Goal: Task Accomplishment & Management: Manage account settings

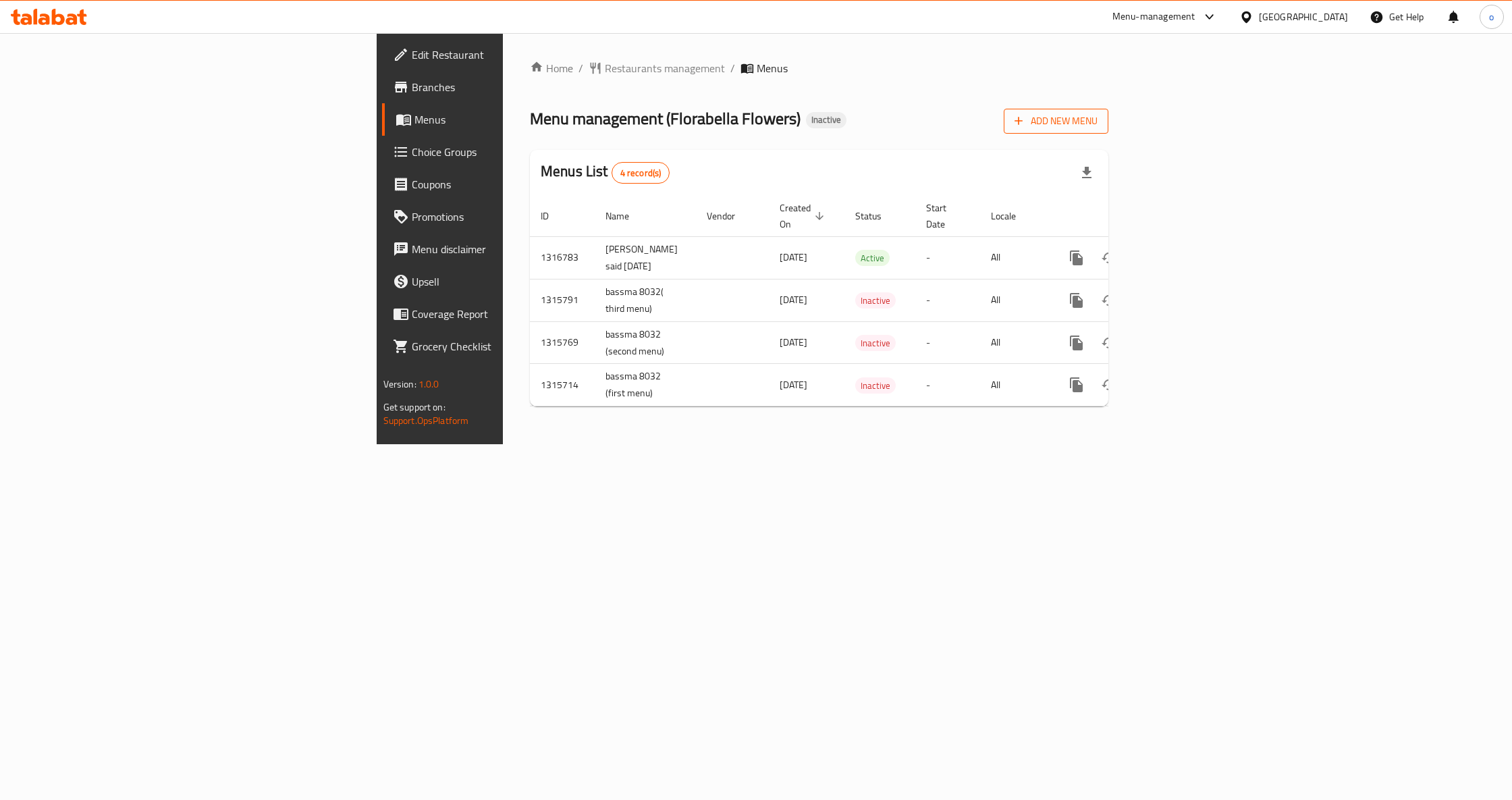
click at [1097, 126] on span "Add New Menu" at bounding box center [1055, 121] width 83 height 17
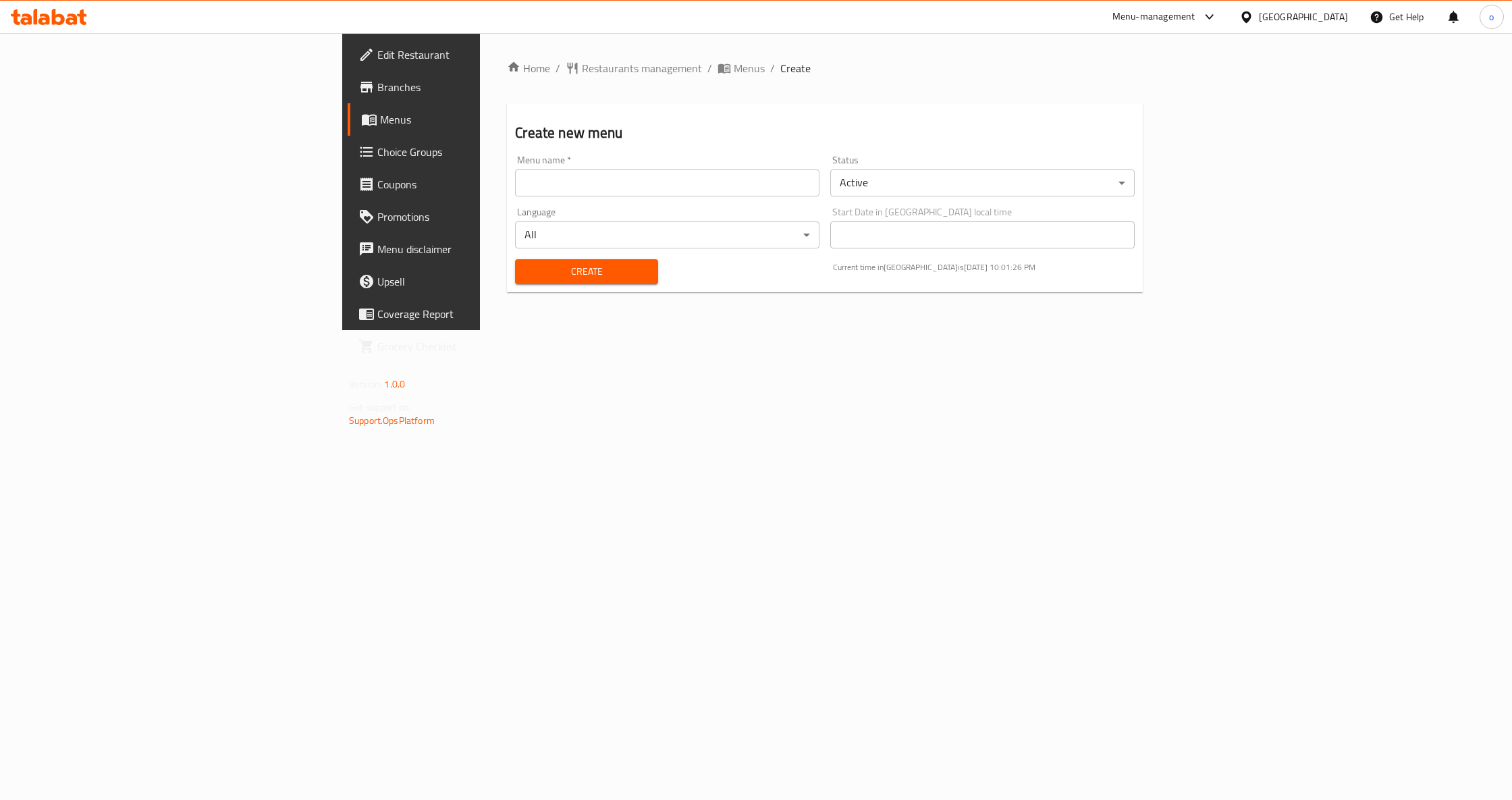
click at [597, 187] on input "text" at bounding box center [667, 183] width 304 height 27
click at [515, 183] on input "[PERSON_NAME] said [DATE]" at bounding box center [667, 183] width 304 height 27
click at [515, 184] on input "[PERSON_NAME] said [DATE]" at bounding box center [667, 183] width 304 height 27
click at [515, 187] on input "[PERSON_NAME] said [DATE]" at bounding box center [667, 183] width 304 height 27
type input "[PERSON_NAME] said_2_ [DATE]"
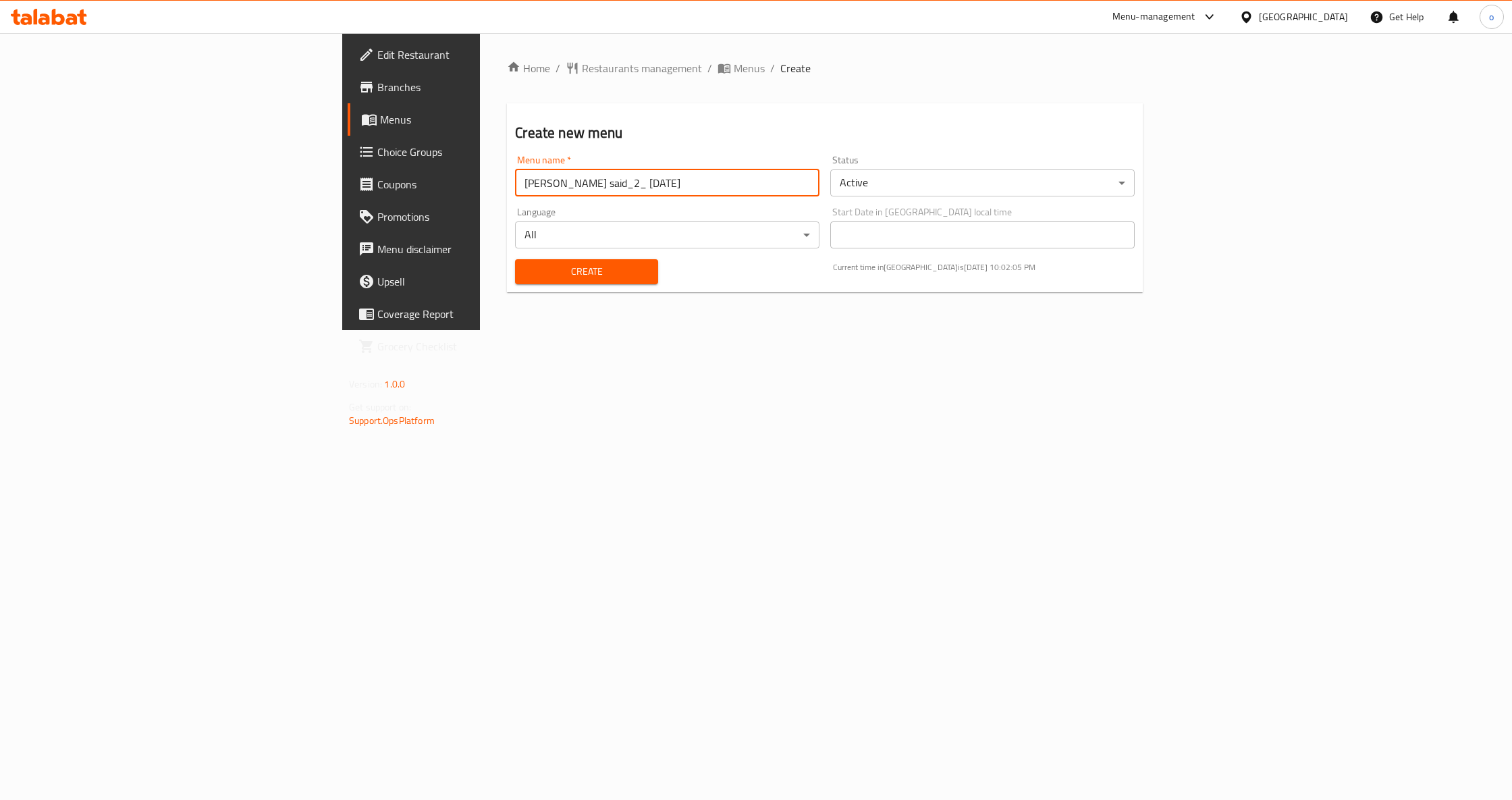
click at [515, 282] on button "Create" at bounding box center [586, 271] width 142 height 25
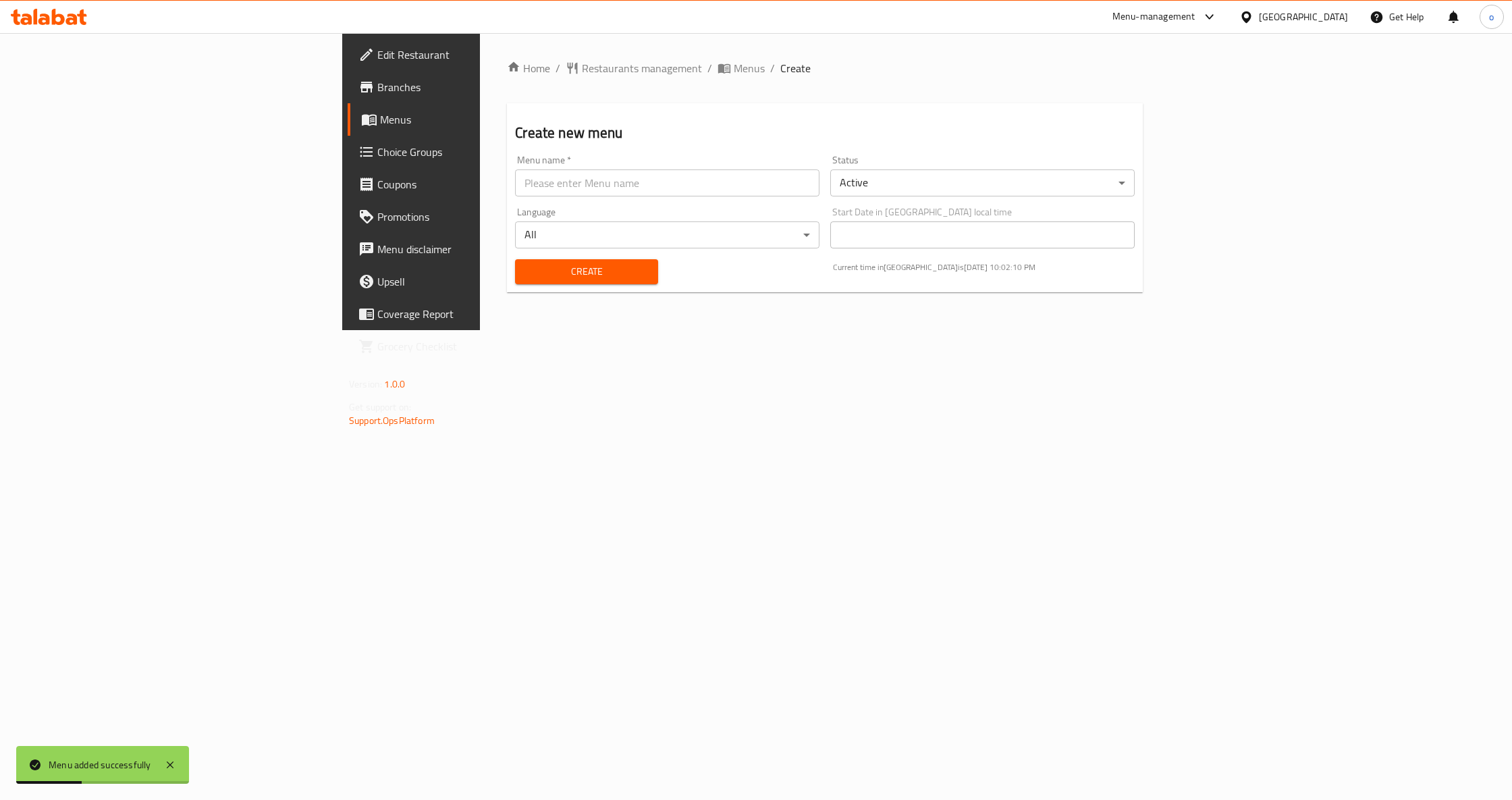
click at [380, 125] on span "Menus" at bounding box center [481, 119] width 204 height 16
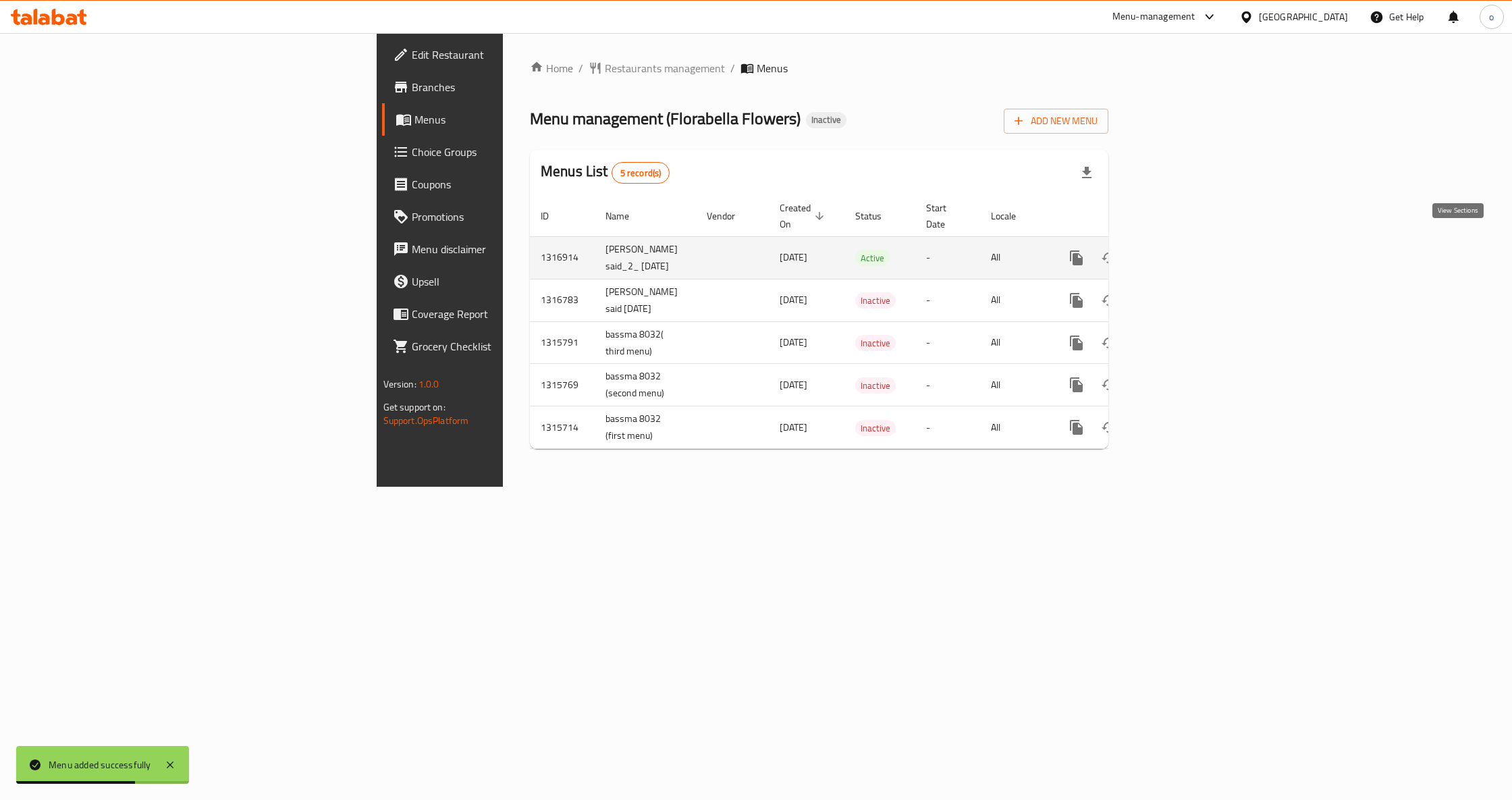
click at [1190, 252] on link "enhanced table" at bounding box center [1173, 258] width 32 height 32
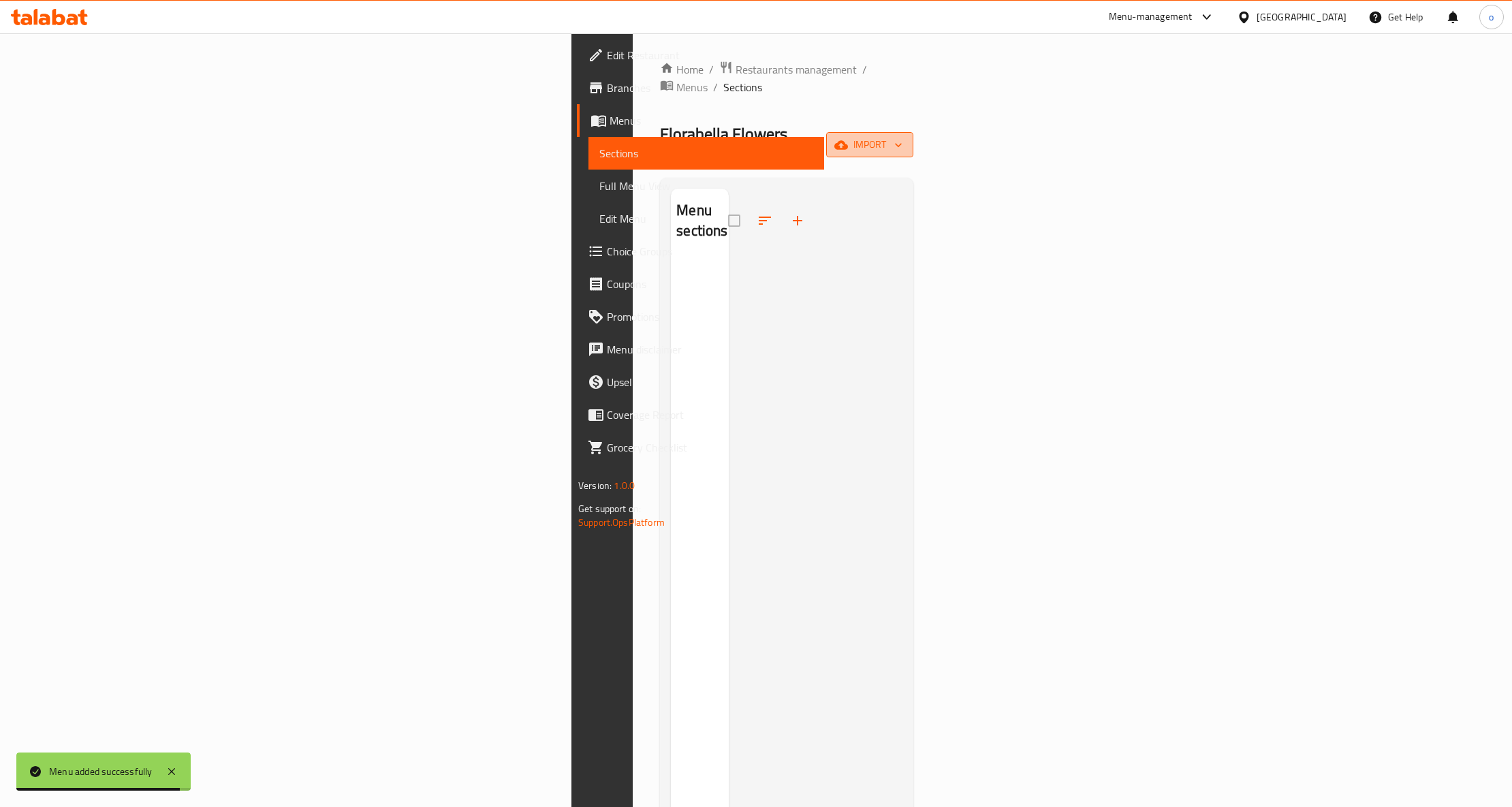
click at [902, 136] on span "import" at bounding box center [870, 145] width 65 height 17
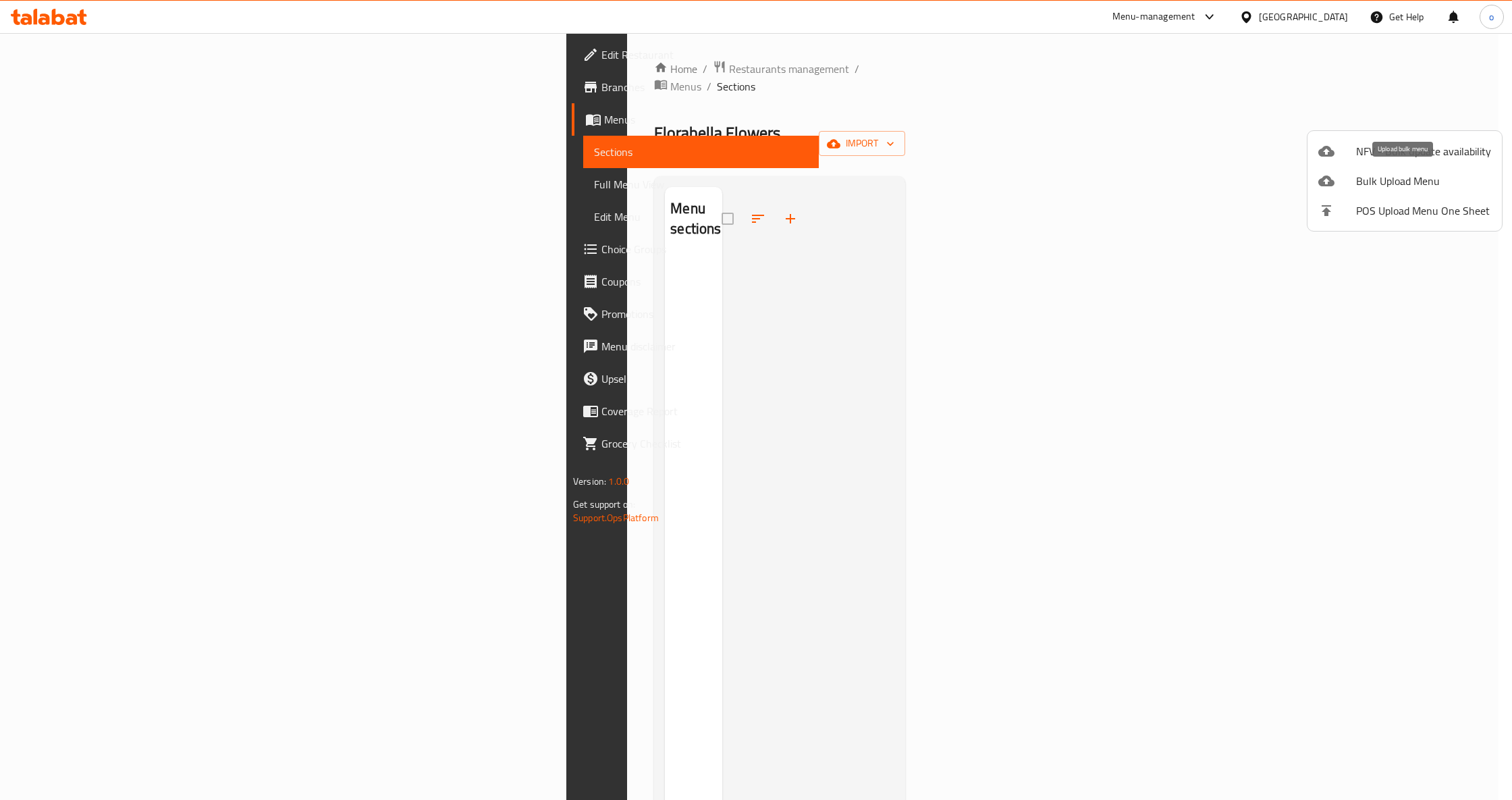
click at [1412, 173] on span "Bulk Upload Menu" at bounding box center [1423, 181] width 135 height 16
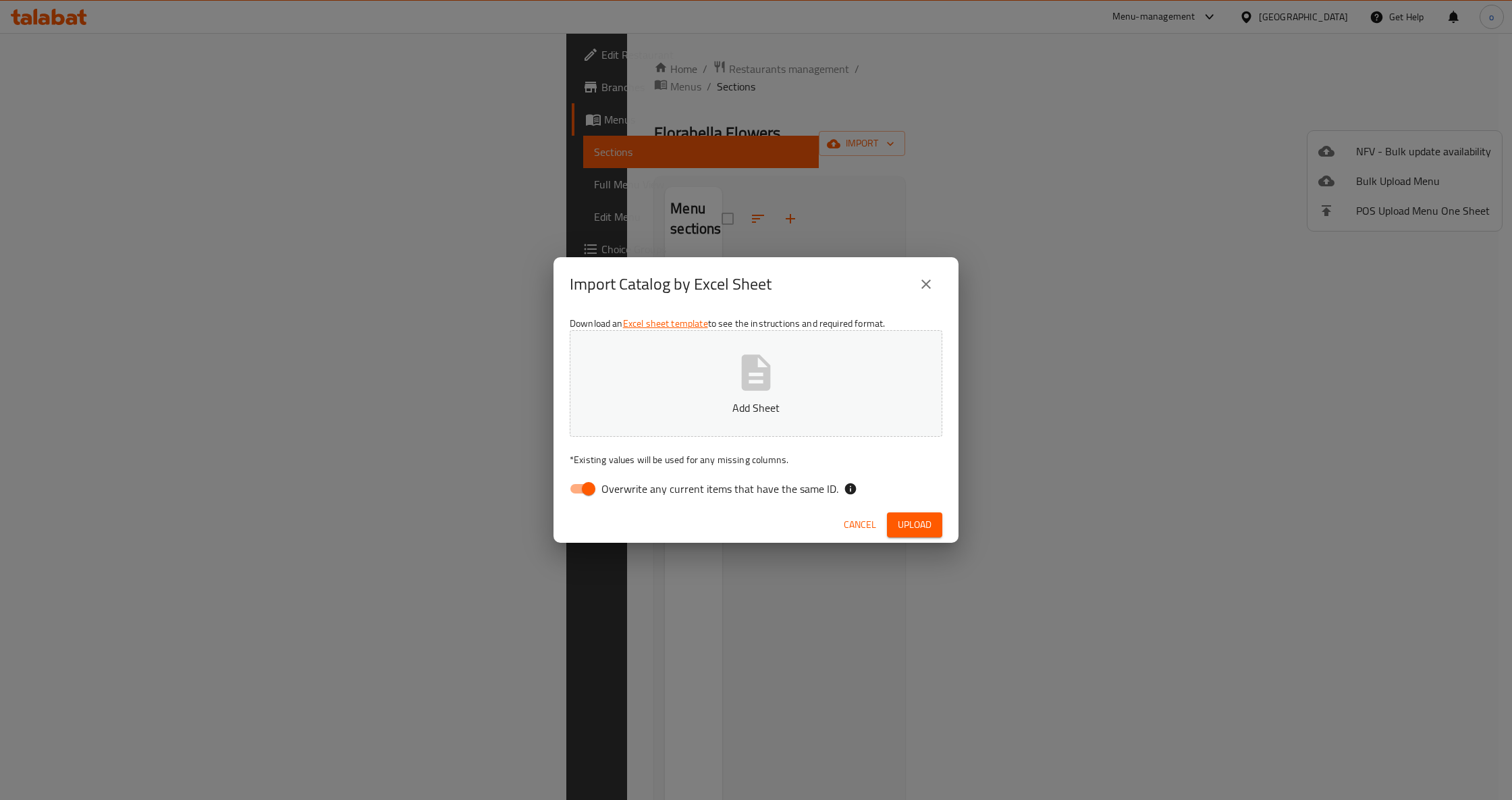
click at [584, 492] on input "Overwrite any current items that have the same ID." at bounding box center [588, 488] width 77 height 25
checkbox input "false"
drag, startPoint x: 922, startPoint y: 528, endPoint x: 930, endPoint y: 510, distance: 19.7
click at [929, 523] on span "Upload" at bounding box center [914, 525] width 34 height 17
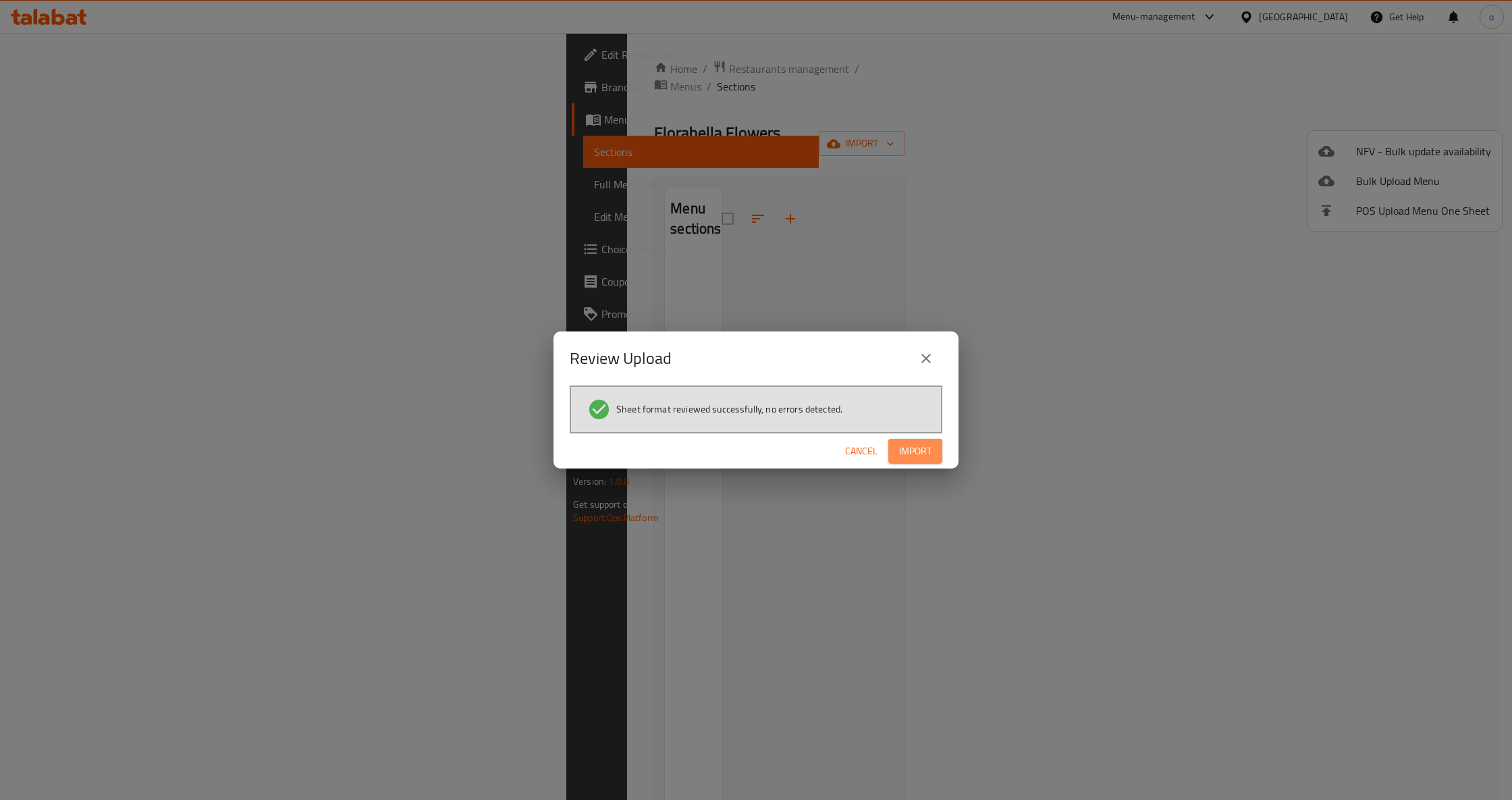
click at [902, 450] on span "Import" at bounding box center [915, 451] width 32 height 17
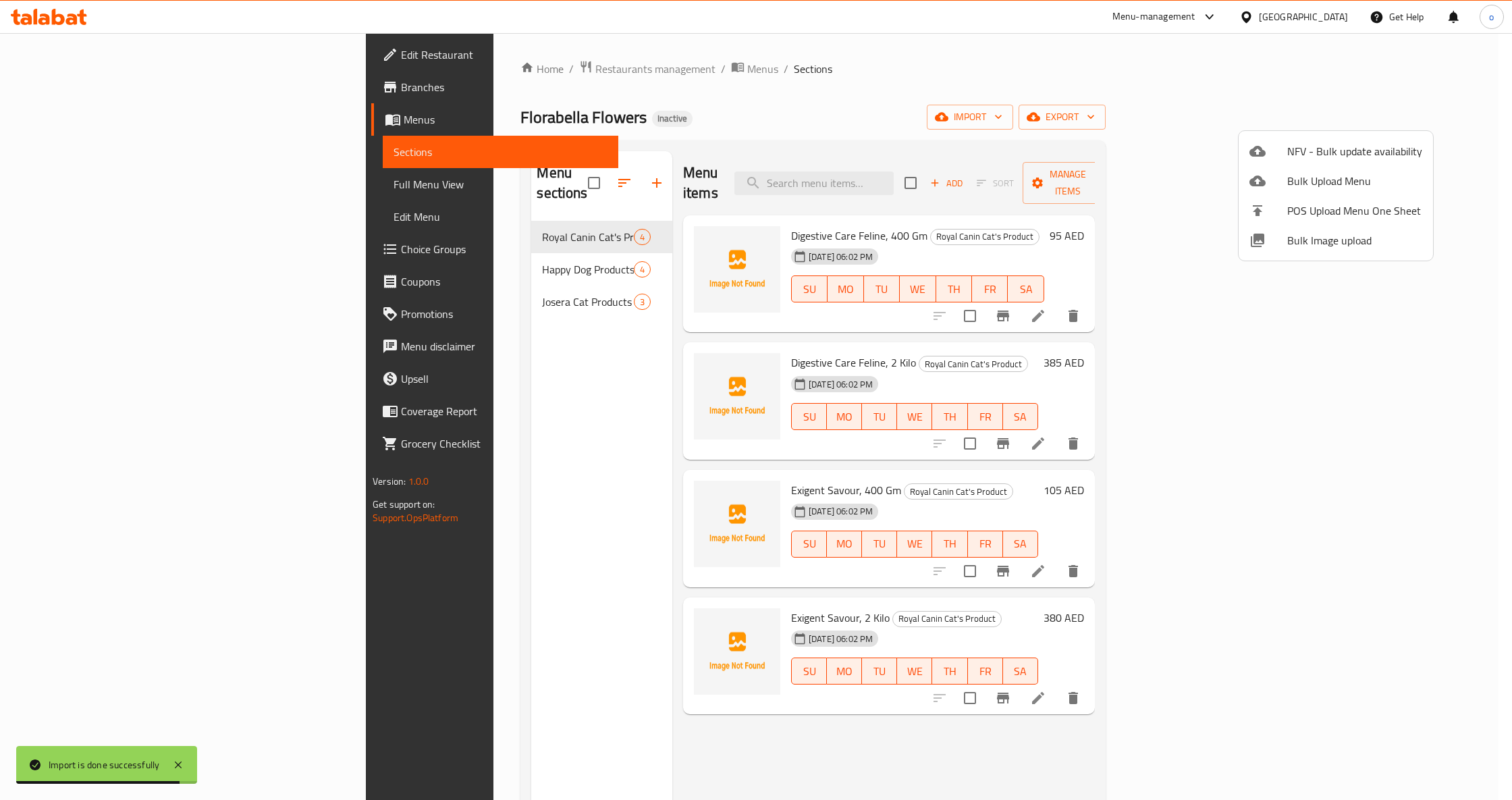
click at [80, 185] on div at bounding box center [756, 400] width 1512 height 800
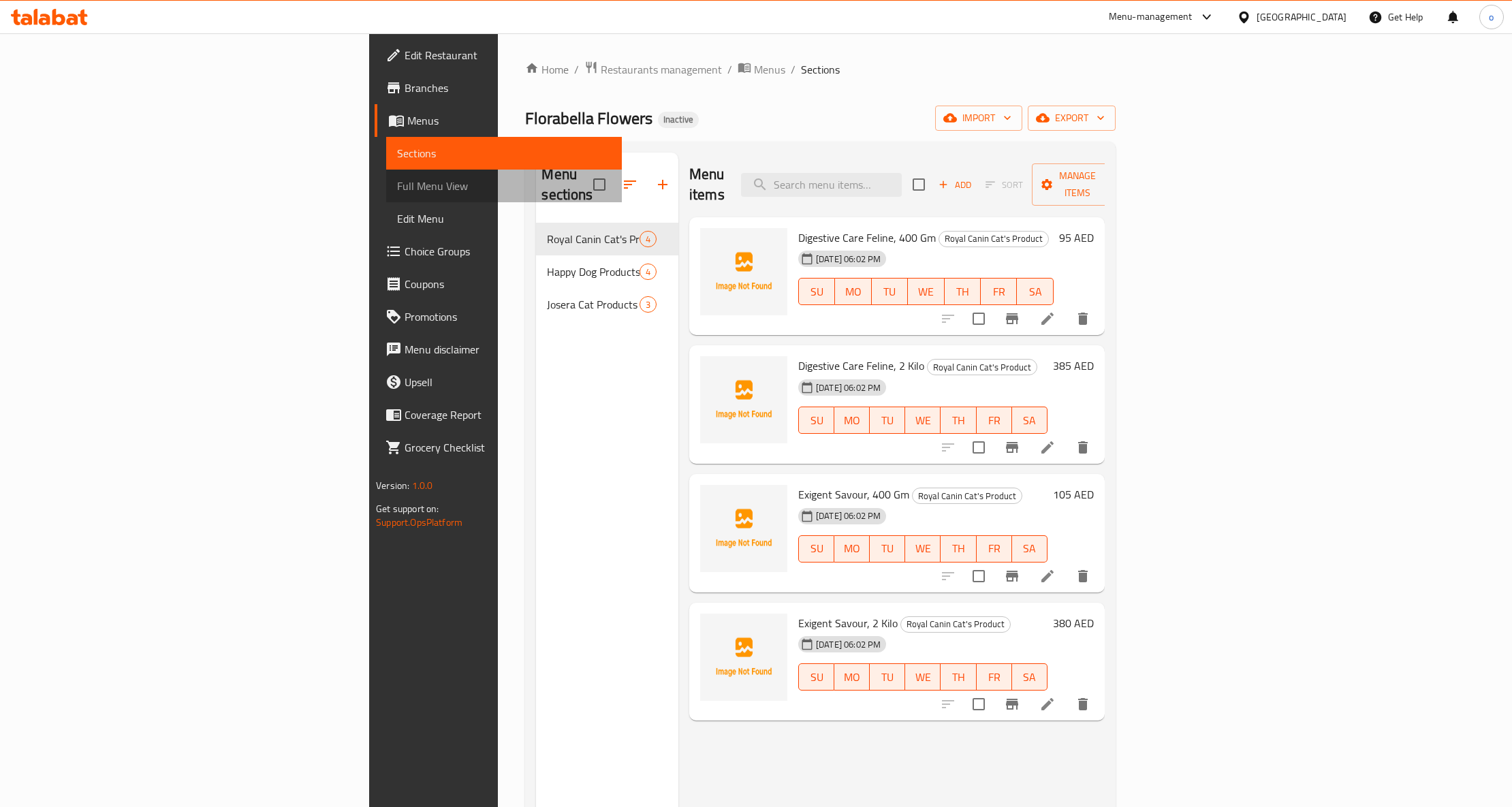
click at [397, 186] on span "Full Menu View" at bounding box center [504, 186] width 214 height 17
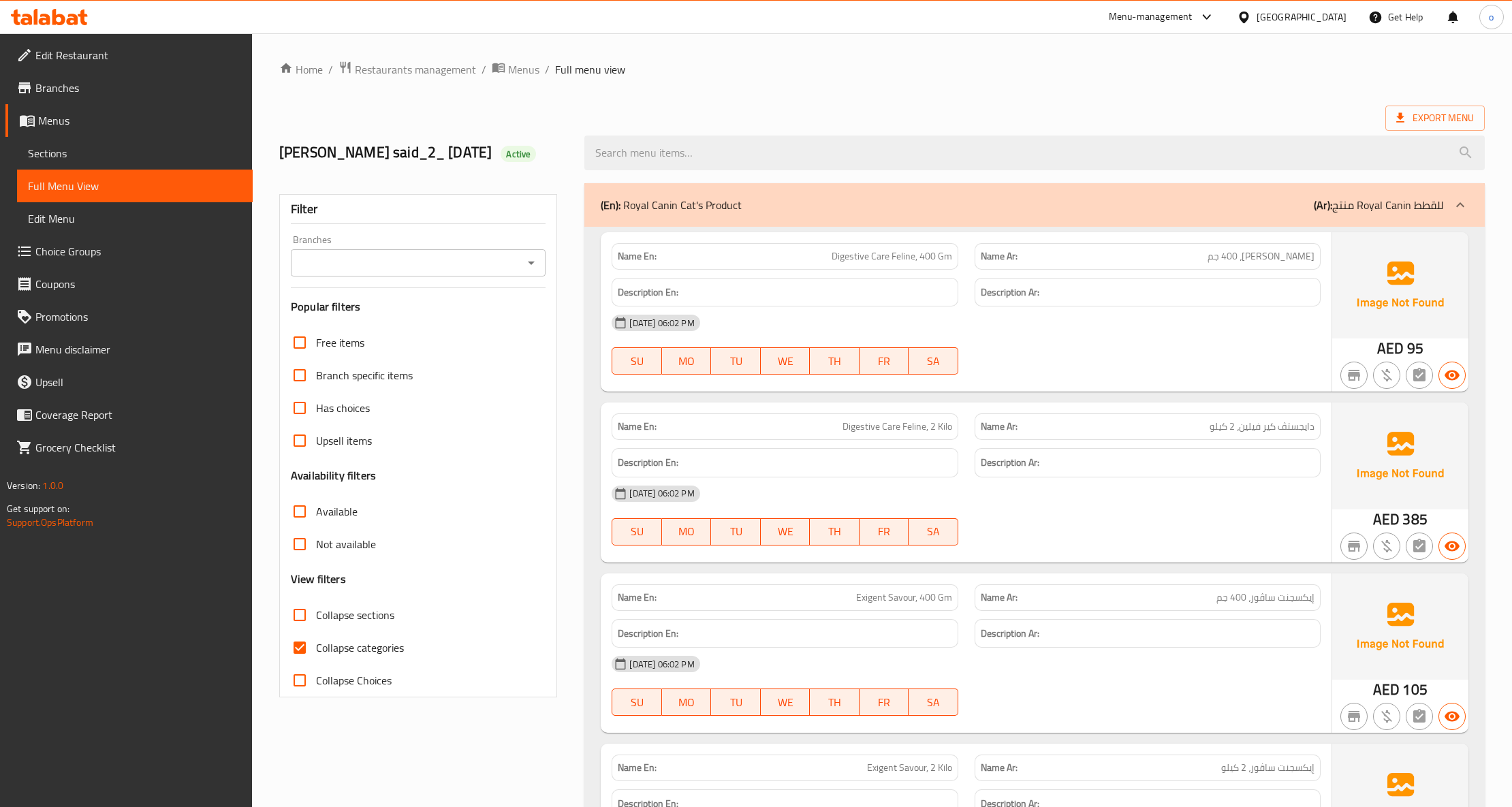
click at [299, 646] on input "Collapse categories" at bounding box center [299, 647] width 33 height 33
checkbox input "false"
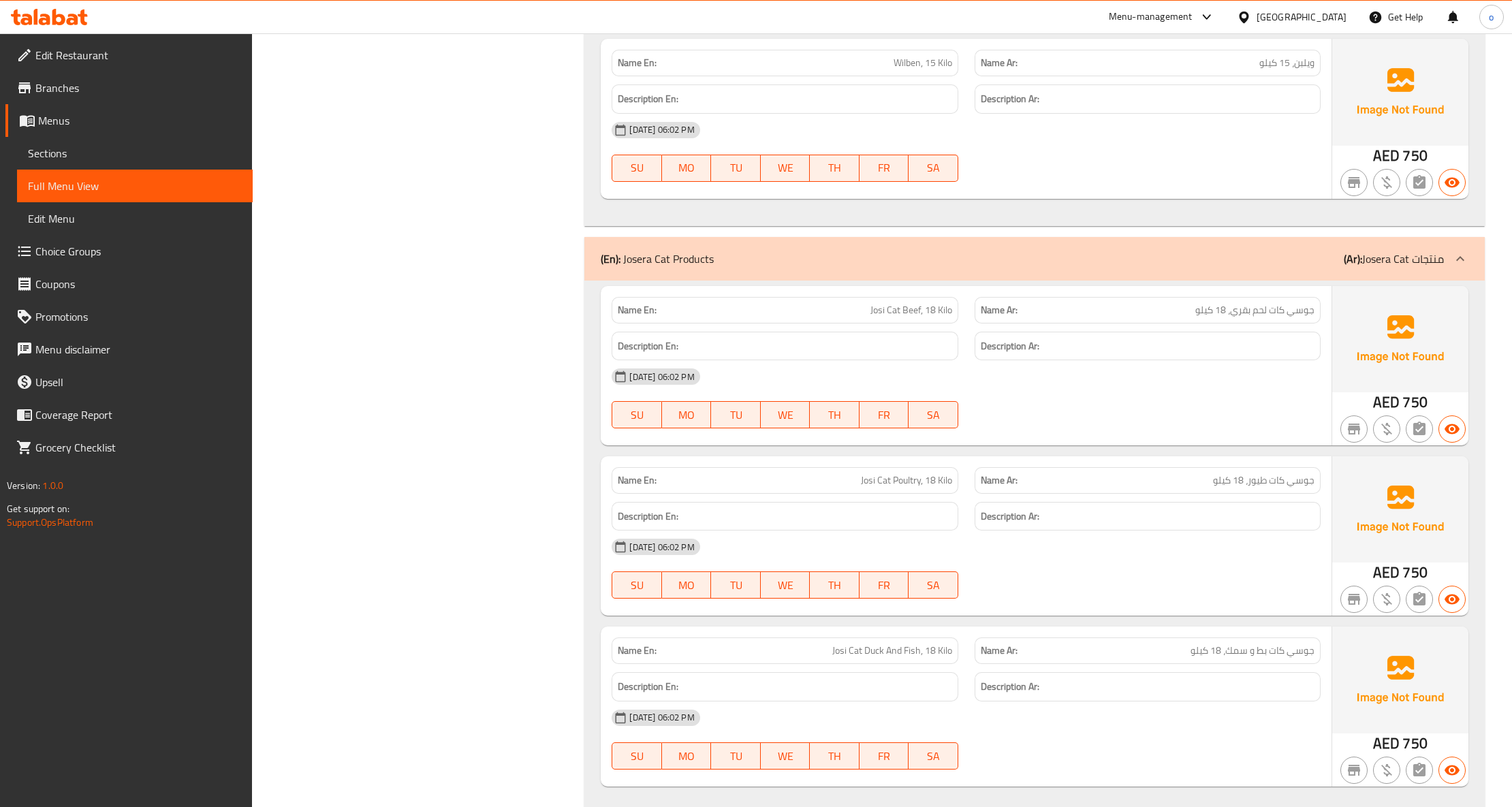
scroll to position [1501, 0]
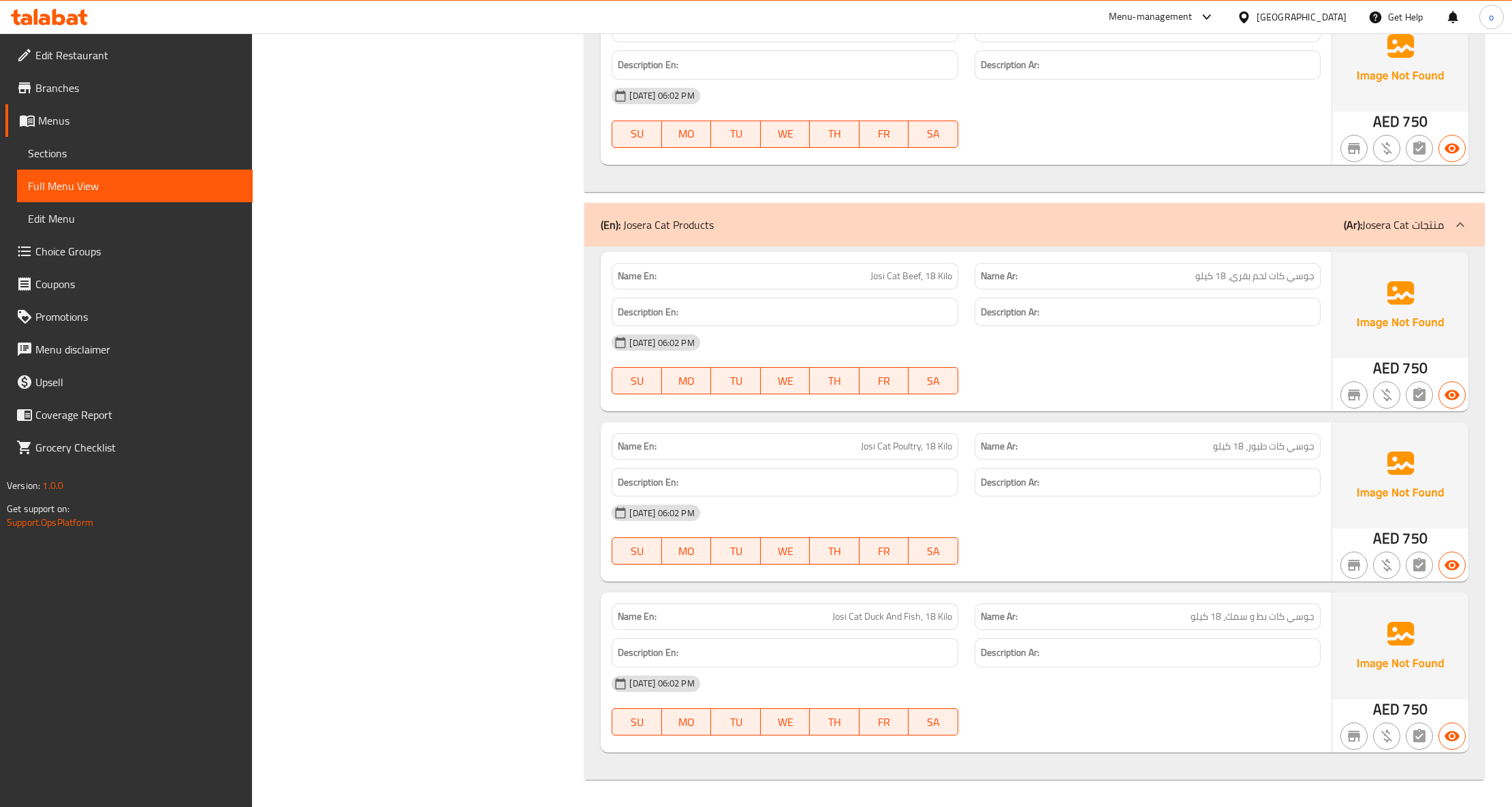
click at [74, 85] on span "Branches" at bounding box center [139, 88] width 206 height 17
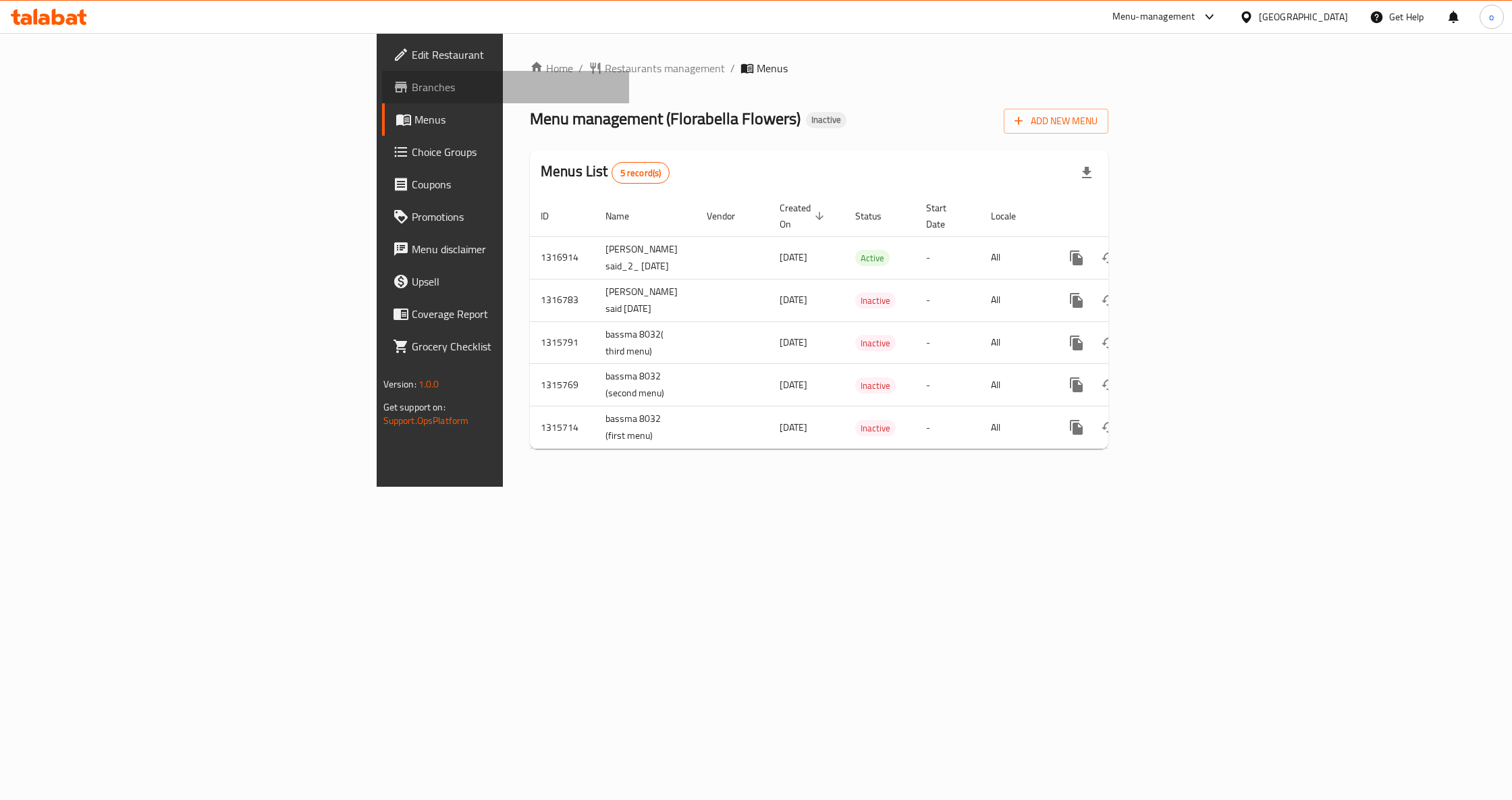
click at [412, 93] on span "Branches" at bounding box center [515, 87] width 207 height 16
